Goal: Transaction & Acquisition: Purchase product/service

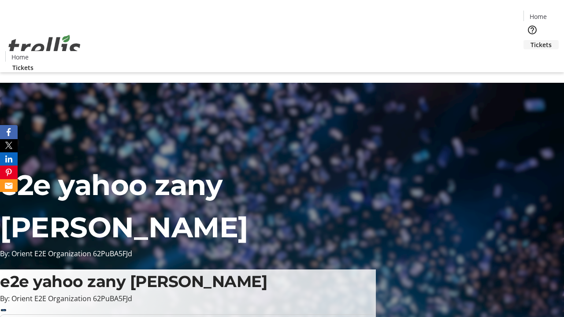
click at [531, 40] on span "Tickets" at bounding box center [541, 44] width 21 height 9
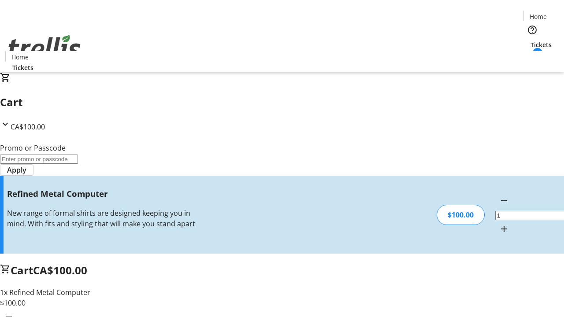
type input "FREE"
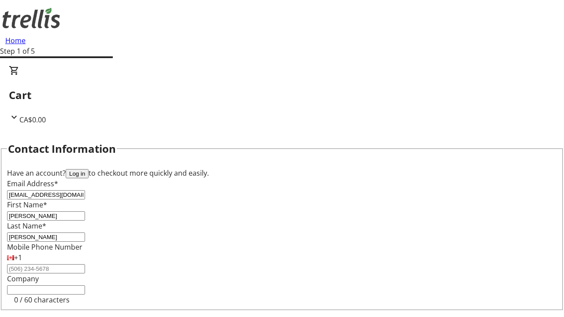
type input "[PERSON_NAME]"
